Goal: Task Accomplishment & Management: Use online tool/utility

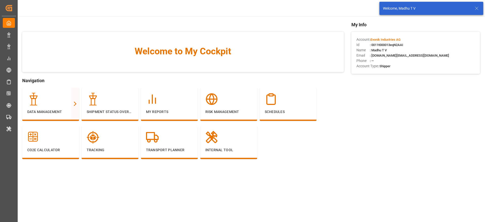
click at [479, 10] on icon at bounding box center [477, 8] width 6 height 6
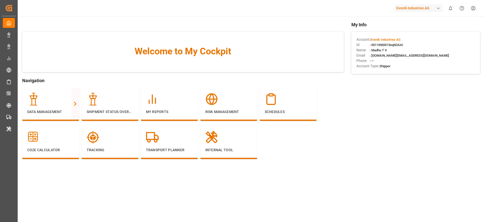
click at [427, 8] on div "Evonik Industries AG" at bounding box center [419, 8] width 49 height 7
type input "lodec"
click at [412, 35] on span "LODECAsi-5PDP" at bounding box center [403, 37] width 22 height 5
